Goal: Task Accomplishment & Management: Manage account settings

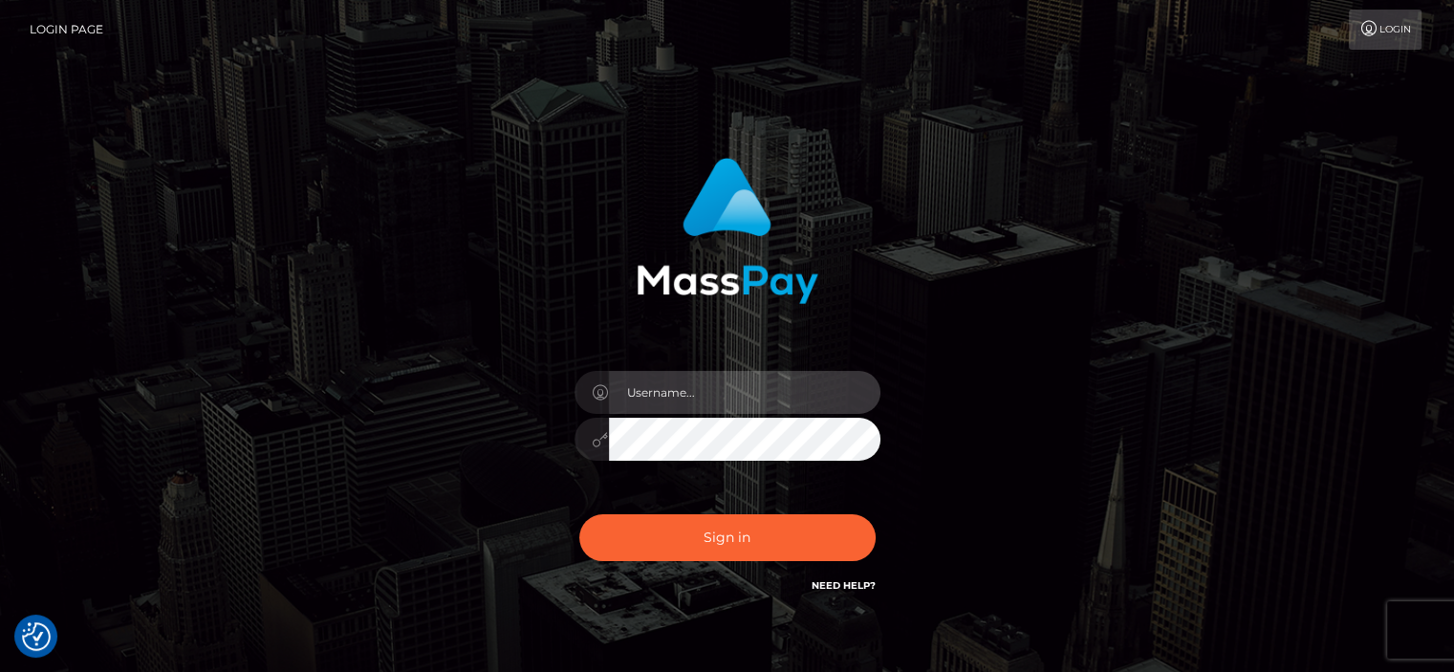
click at [651, 401] on input "text" at bounding box center [744, 392] width 271 height 43
type input "nastiti@consultant.ffn.com"
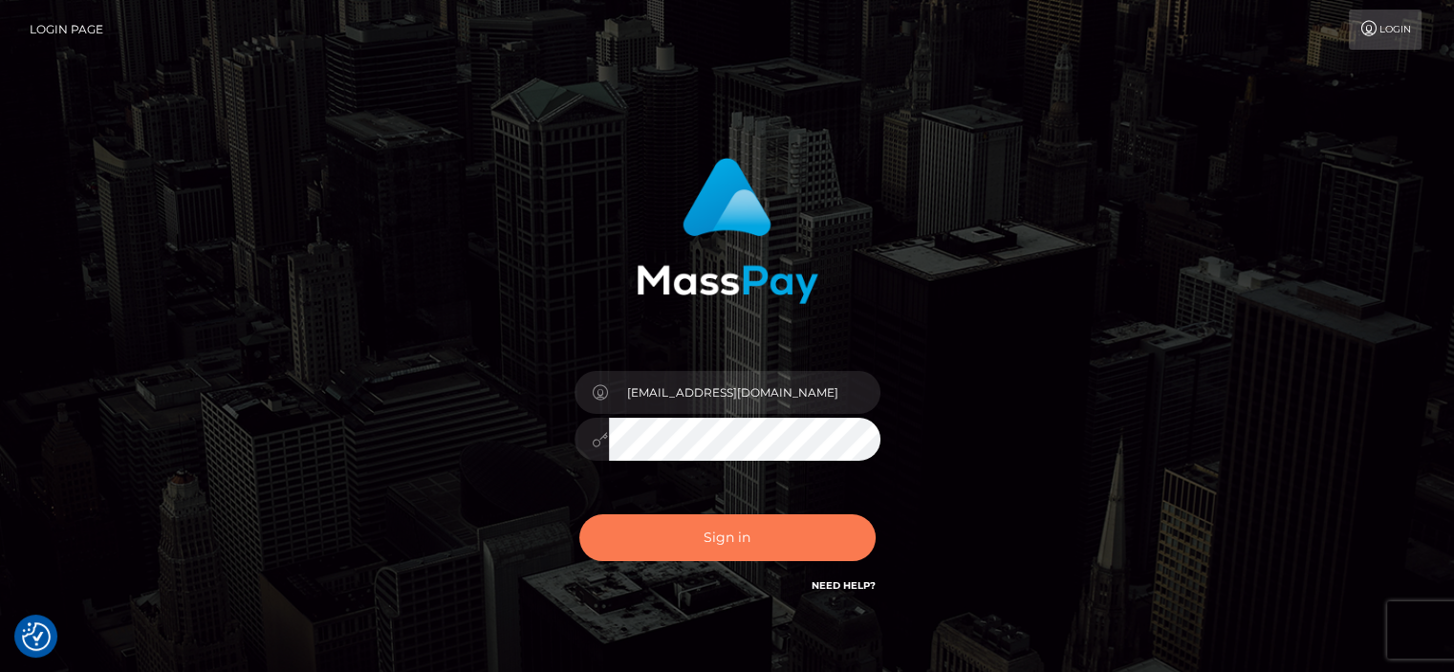
click at [719, 545] on button "Sign in" at bounding box center [727, 537] width 296 height 47
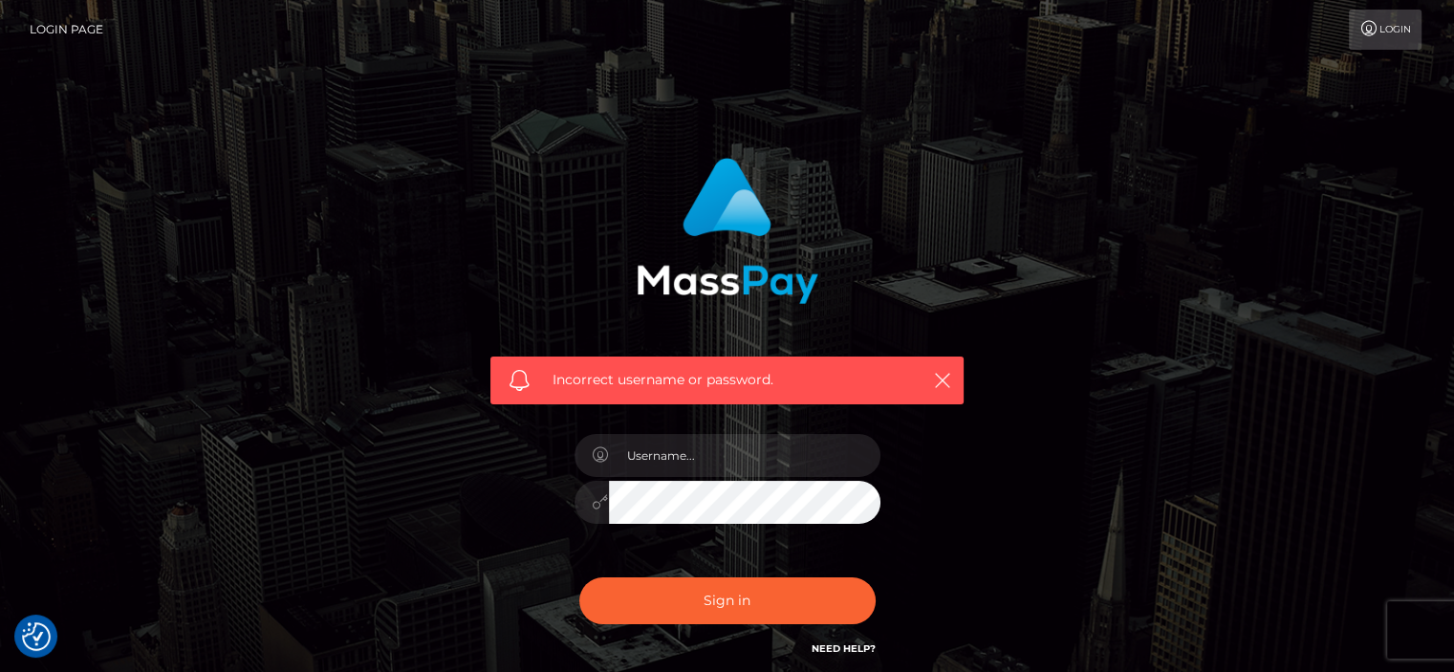
click at [55, 36] on link "Login Page" at bounding box center [67, 30] width 74 height 40
